Goal: Information Seeking & Learning: Learn about a topic

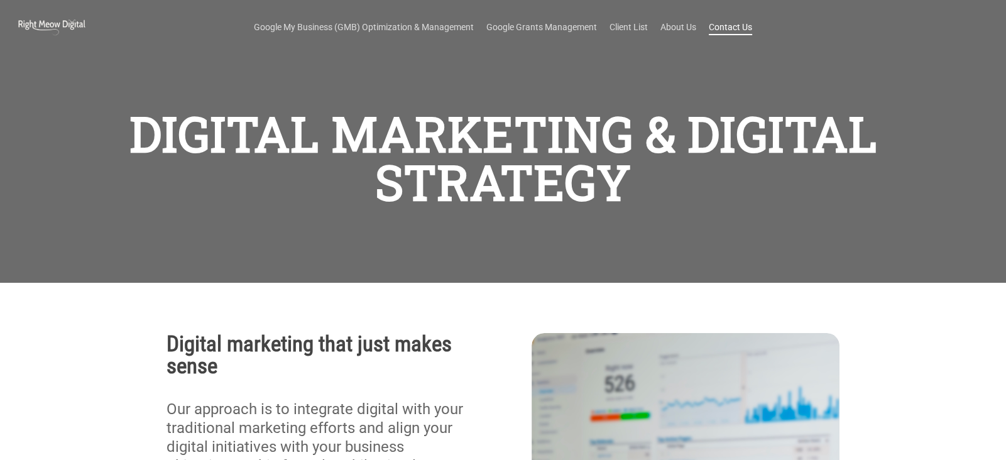
click at [745, 25] on link "Contact Us" at bounding box center [730, 27] width 43 height 13
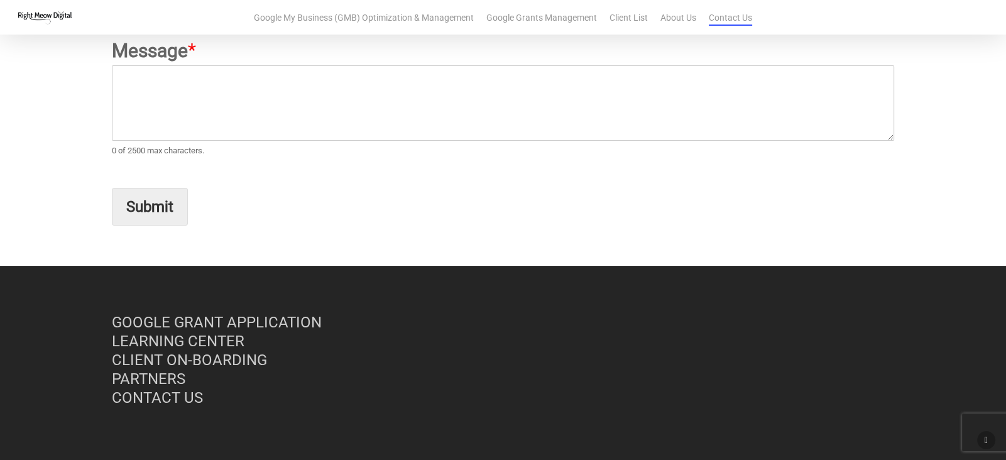
scroll to position [305, 0]
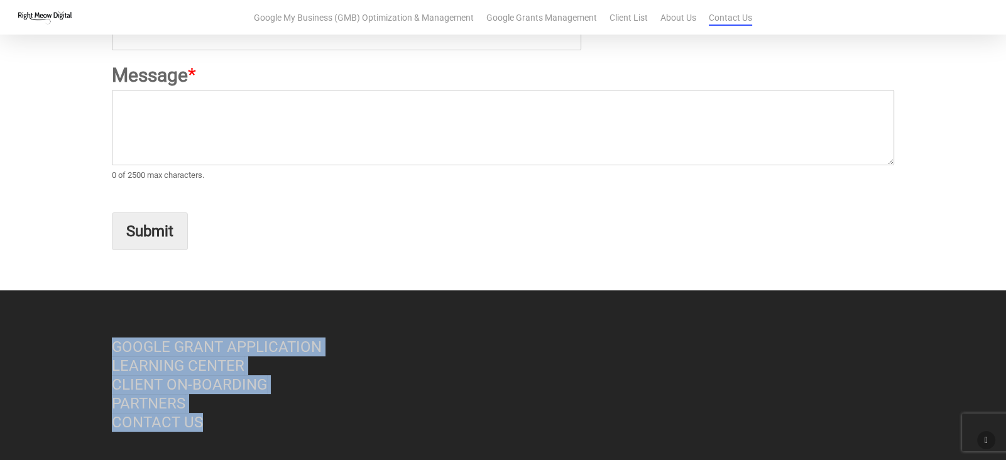
drag, startPoint x: 225, startPoint y: 423, endPoint x: 82, endPoint y: 342, distance: 164.3
click at [82, 342] on div "GOOGLE GRANT APPLICATION LEARNING CENTER CLIENT ON-BOARDING PARTNERS CONTACT US" at bounding box center [502, 400] width 895 height 220
copy p "GOOGLE GRANT APPLICATION LEARNING CENTER CLIENT ON-BOARDING PARTNERS CONTACT US"
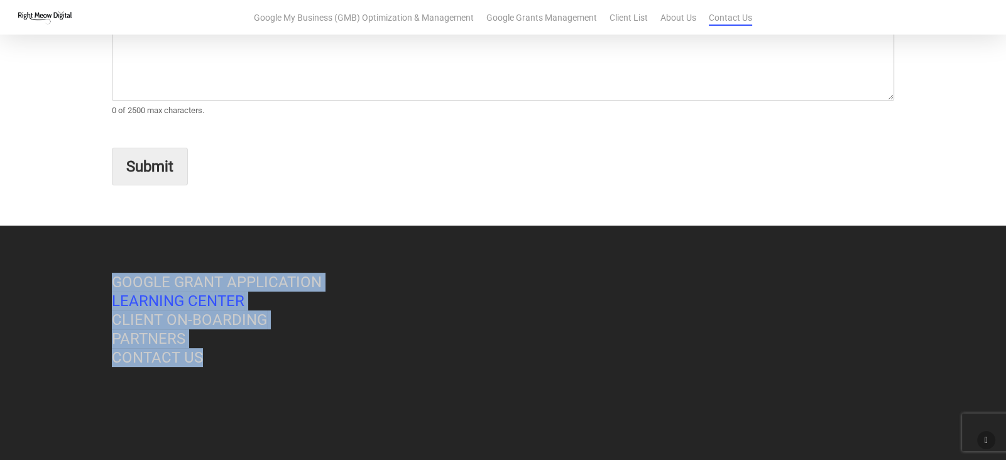
scroll to position [408, 0]
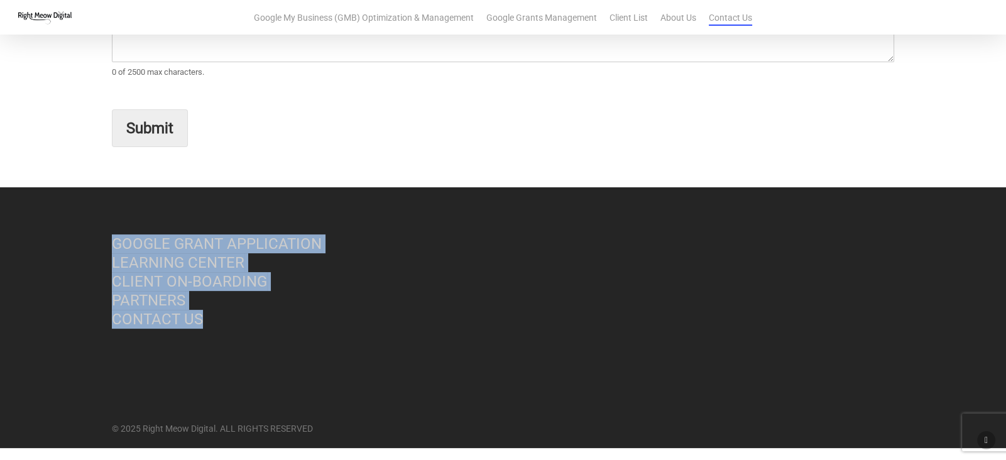
click at [221, 317] on p "GOOGLE GRANT APPLICATION LEARNING CENTER CLIENT ON-BOARDING PARTNERS CONTACT US" at bounding box center [303, 287] width 383 height 107
drag, startPoint x: 215, startPoint y: 320, endPoint x: 111, endPoint y: 244, distance: 128.7
click at [111, 244] on div "GOOGLE GRANT APPLICATION LEARNING CENTER CLIENT ON-BOARDING PARTNERS CONTACT US" at bounding box center [502, 297] width 895 height 220
click at [112, 243] on link "GOOGLE GRANT APPLICATION" at bounding box center [217, 244] width 210 height 18
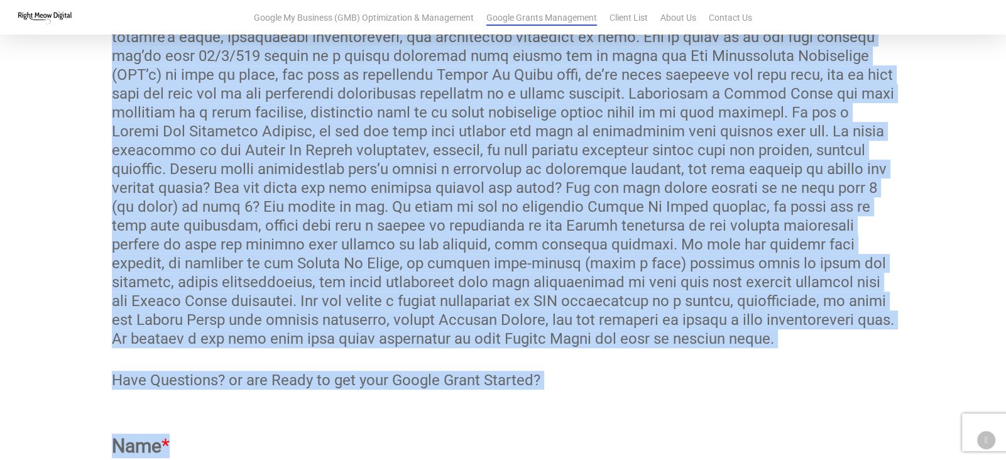
scroll to position [921, 0]
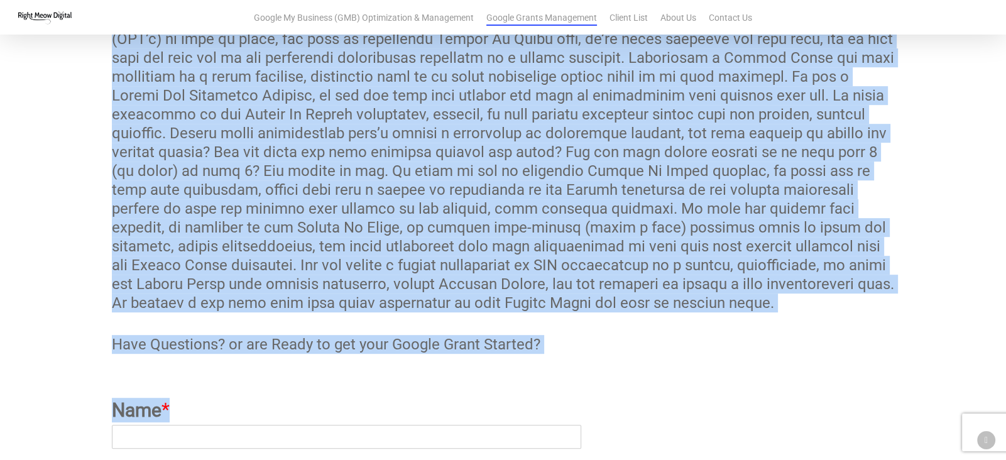
drag, startPoint x: 113, startPoint y: 120, endPoint x: 657, endPoint y: 461, distance: 641.9
click at [659, 307] on p at bounding box center [503, 135] width 782 height 400
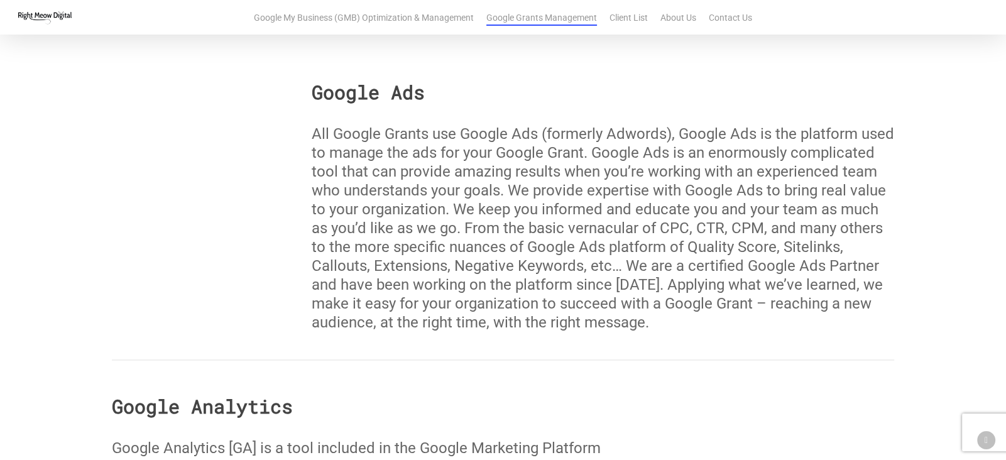
scroll to position [1952, 0]
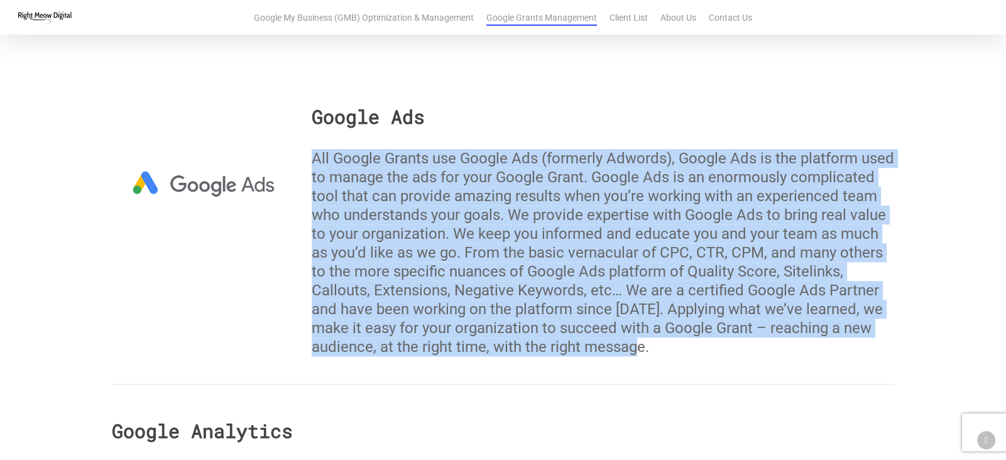
drag, startPoint x: 525, startPoint y: 285, endPoint x: 309, endPoint y: 160, distance: 249.7
click at [309, 160] on div "Google Ads All Google Grants use Google Ads (formerly Adwords), Google Ads is t…" at bounding box center [602, 231] width 598 height 249
copy p "All Google Grants use Google Ads (formerly Adwords), Google Ads is the platform…"
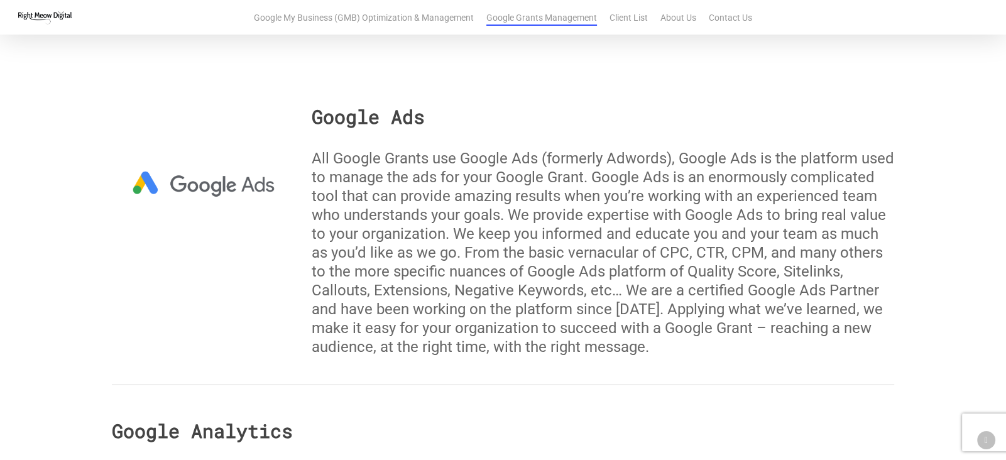
click at [299, 168] on div at bounding box center [203, 231] width 199 height 249
click at [319, 150] on p "All Google Grants use Google Ads (formerly Adwords), Google Ads is the platform…" at bounding box center [603, 252] width 582 height 207
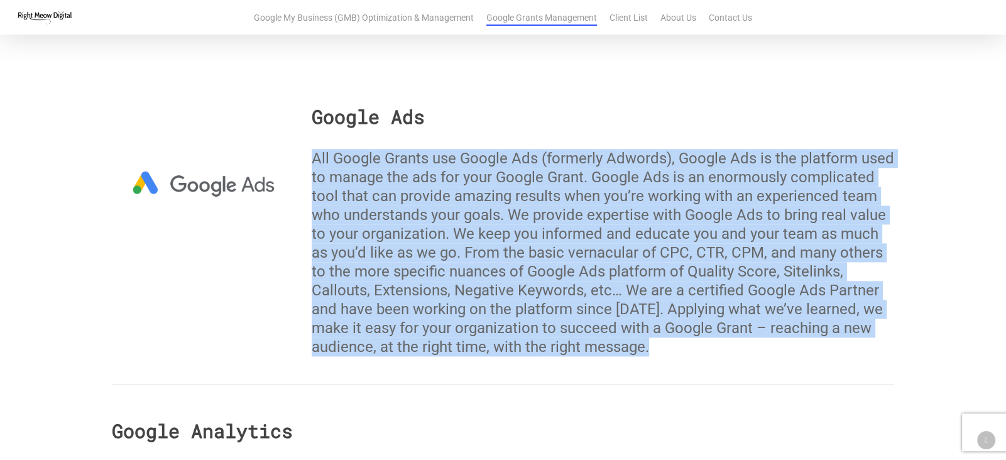
drag, startPoint x: 309, startPoint y: 154, endPoint x: 684, endPoint y: 372, distance: 433.3
click at [610, 273] on p "All Google Grants use Google Ads (formerly Adwords), Google Ads is the platform…" at bounding box center [603, 252] width 582 height 207
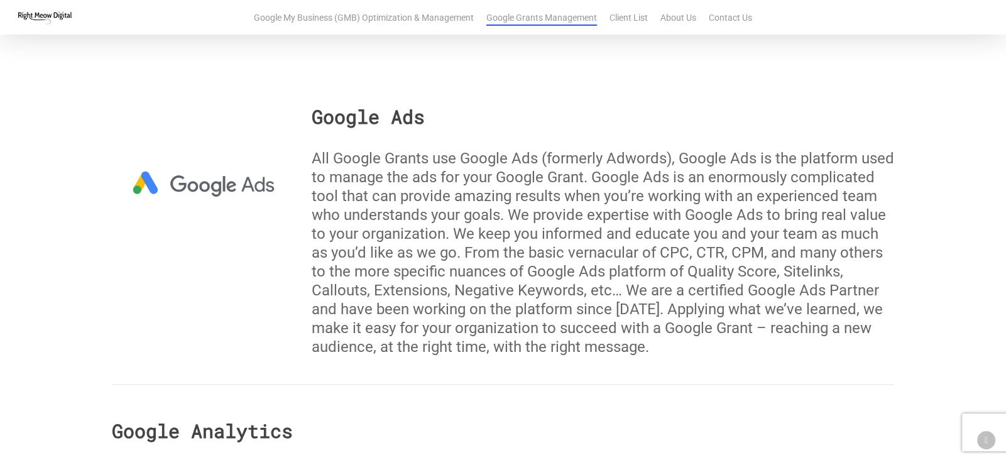
scroll to position [2158, 0]
